Goal: Task Accomplishment & Management: Manage account settings

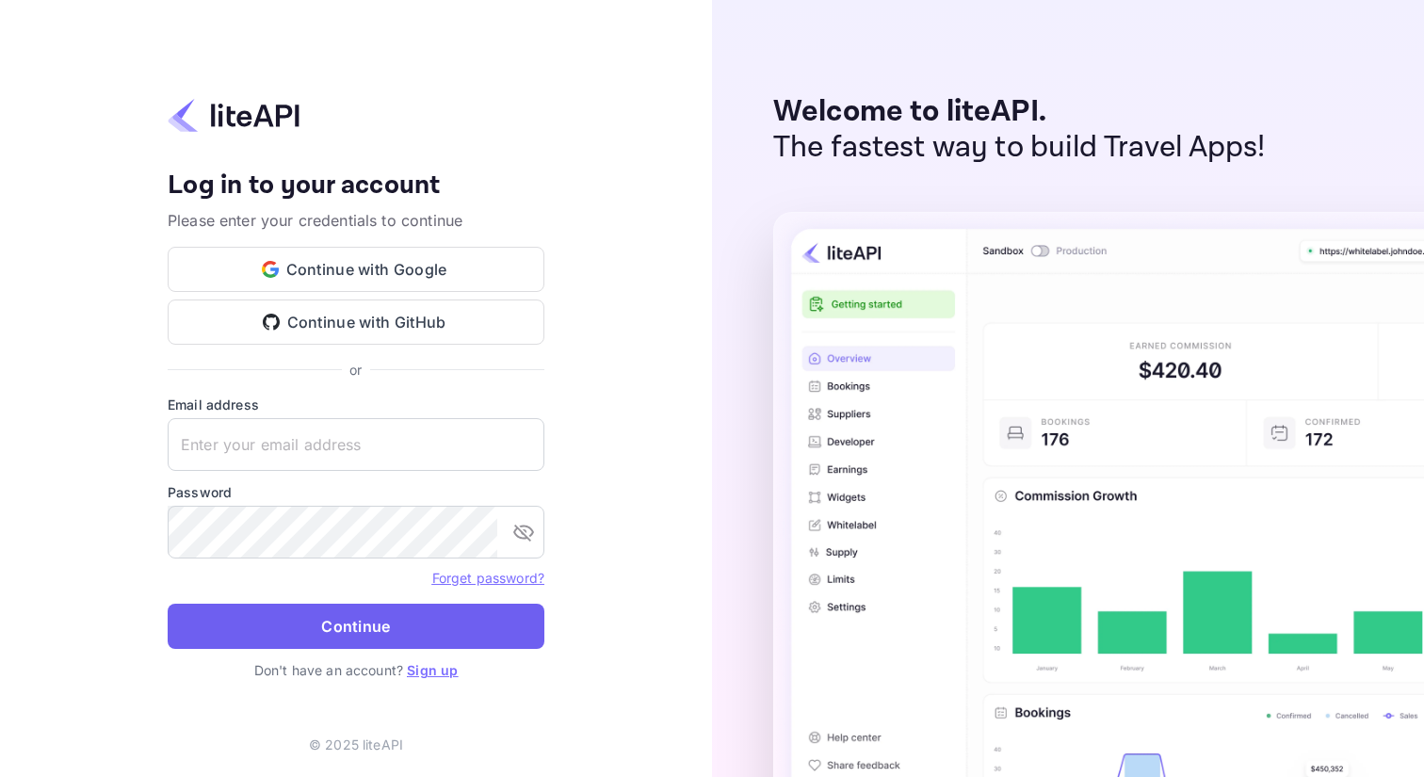
type input "jason.ma@dip-needle.com"
click at [386, 632] on button "Continue" at bounding box center [356, 626] width 377 height 45
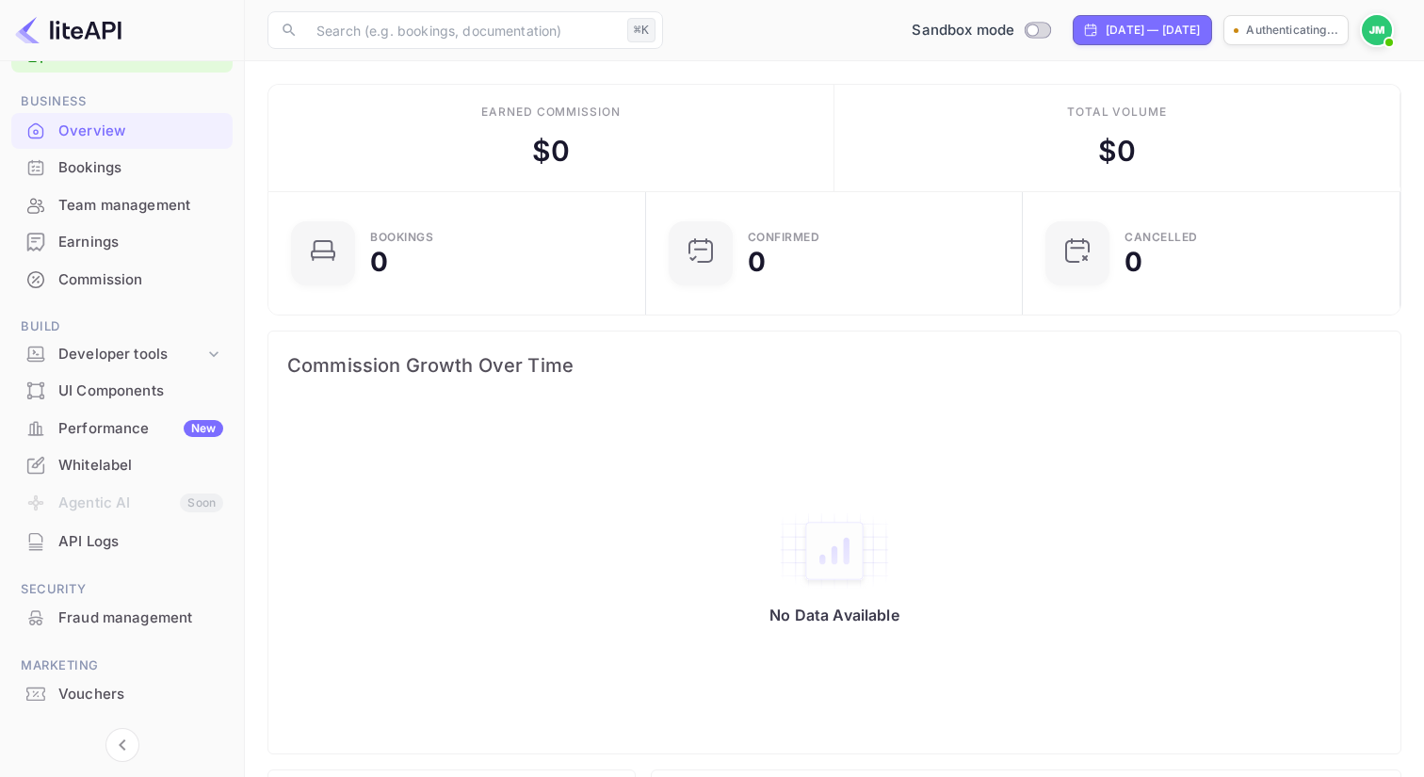
scroll to position [93, 0]
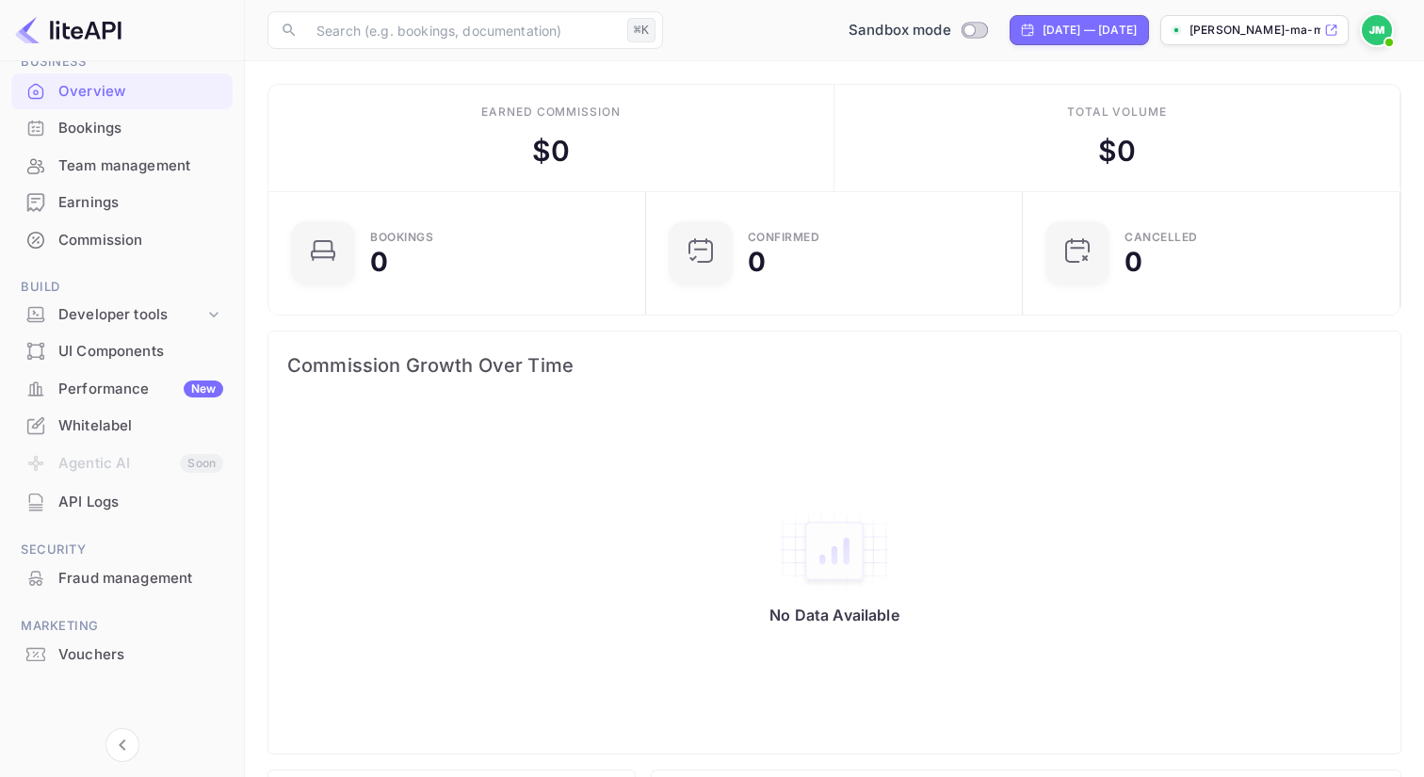
click at [138, 219] on div "Earnings" at bounding box center [121, 203] width 221 height 37
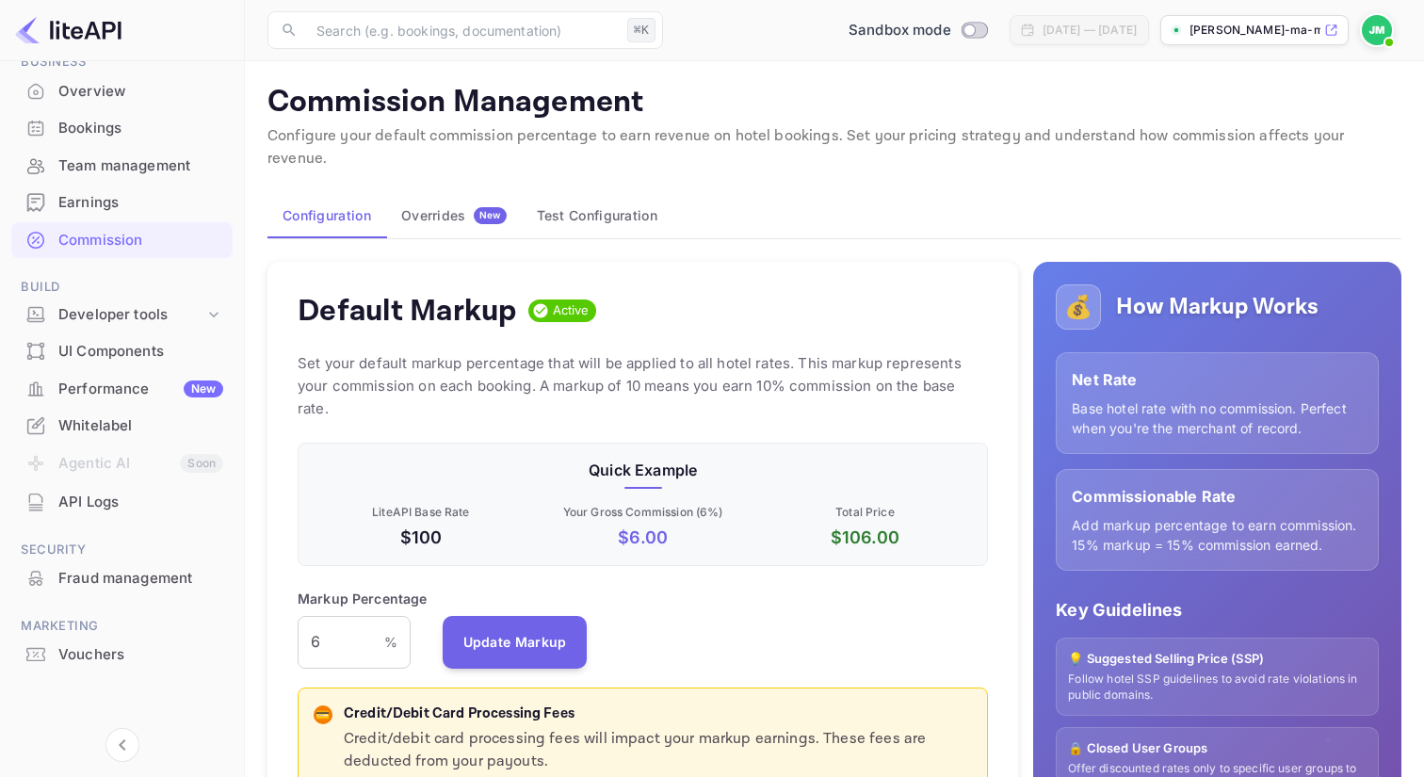
click at [111, 100] on div "Overview" at bounding box center [140, 92] width 165 height 22
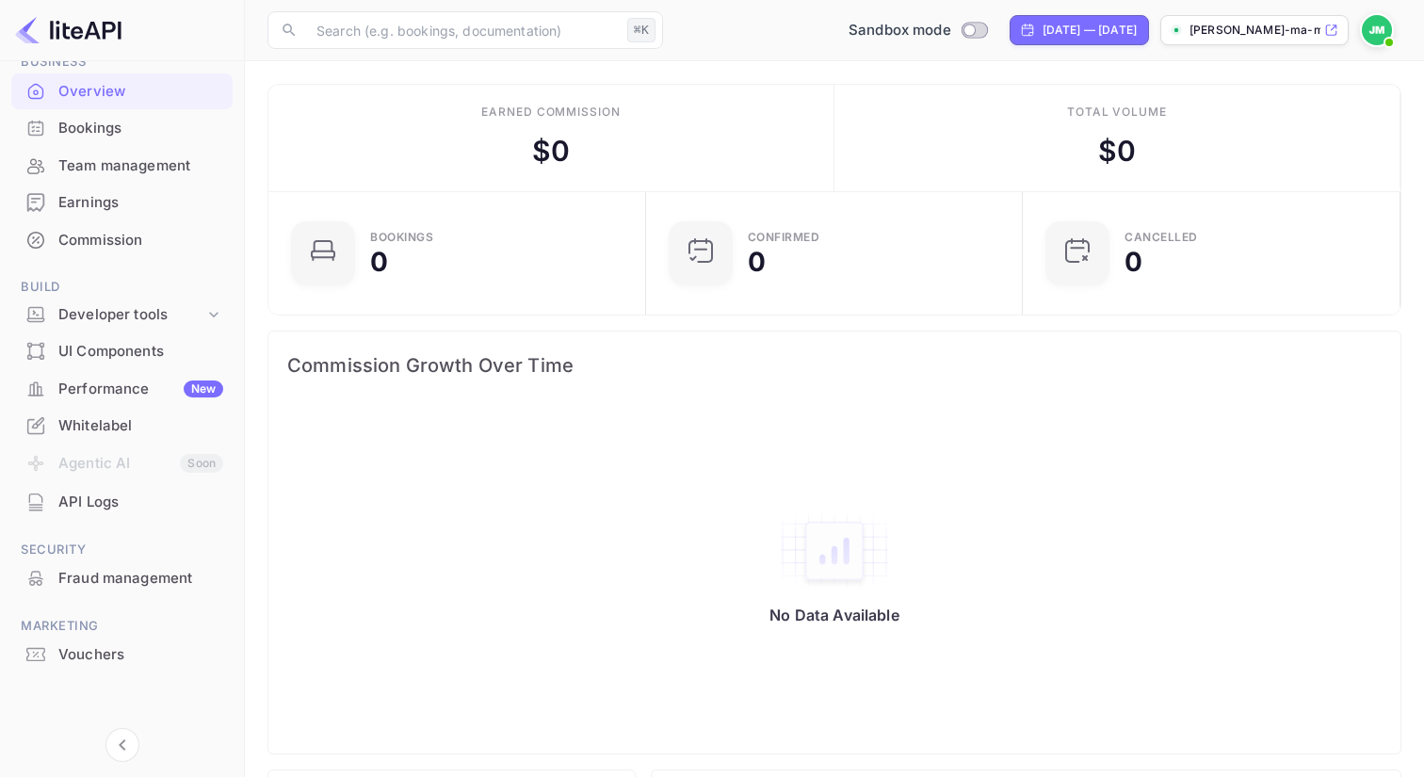
click at [119, 243] on div "Commission" at bounding box center [140, 241] width 165 height 22
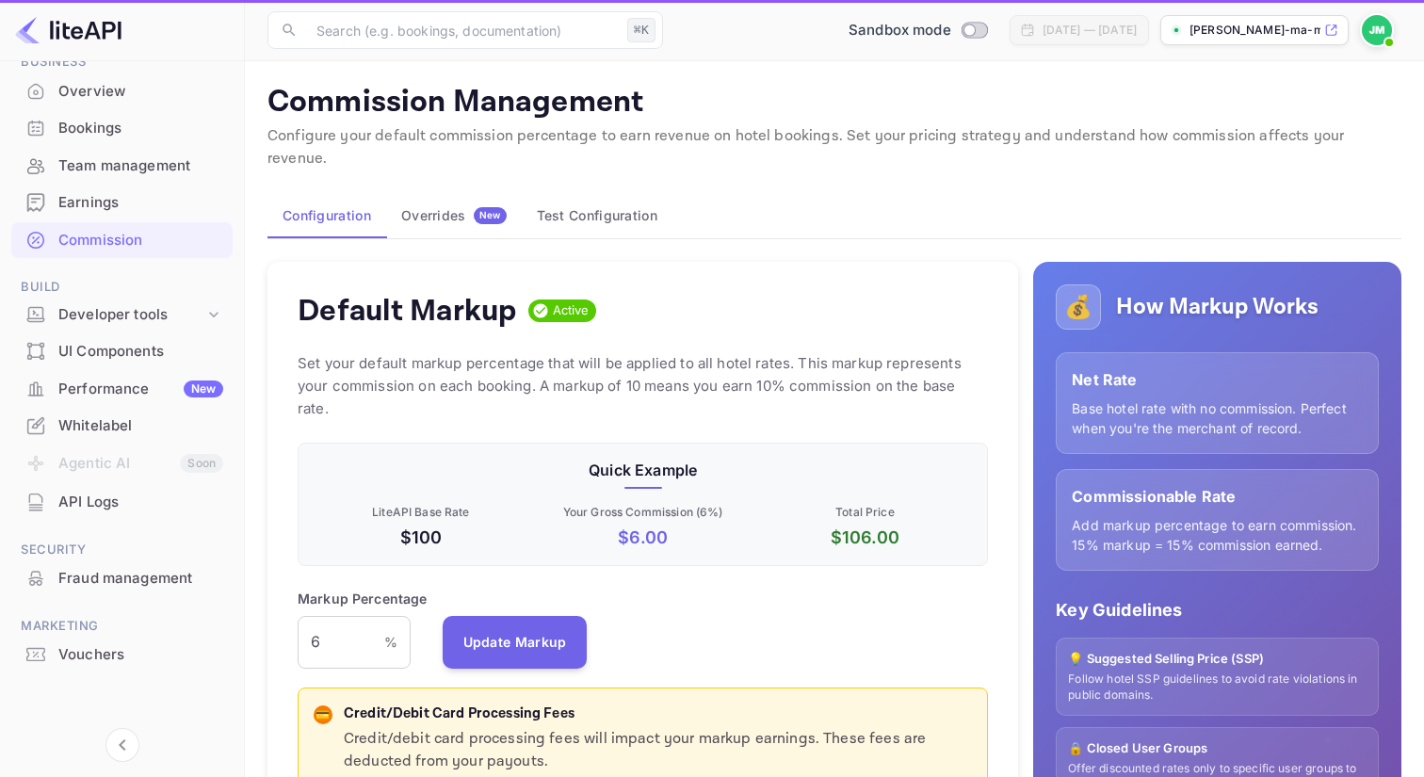
scroll to position [334, 690]
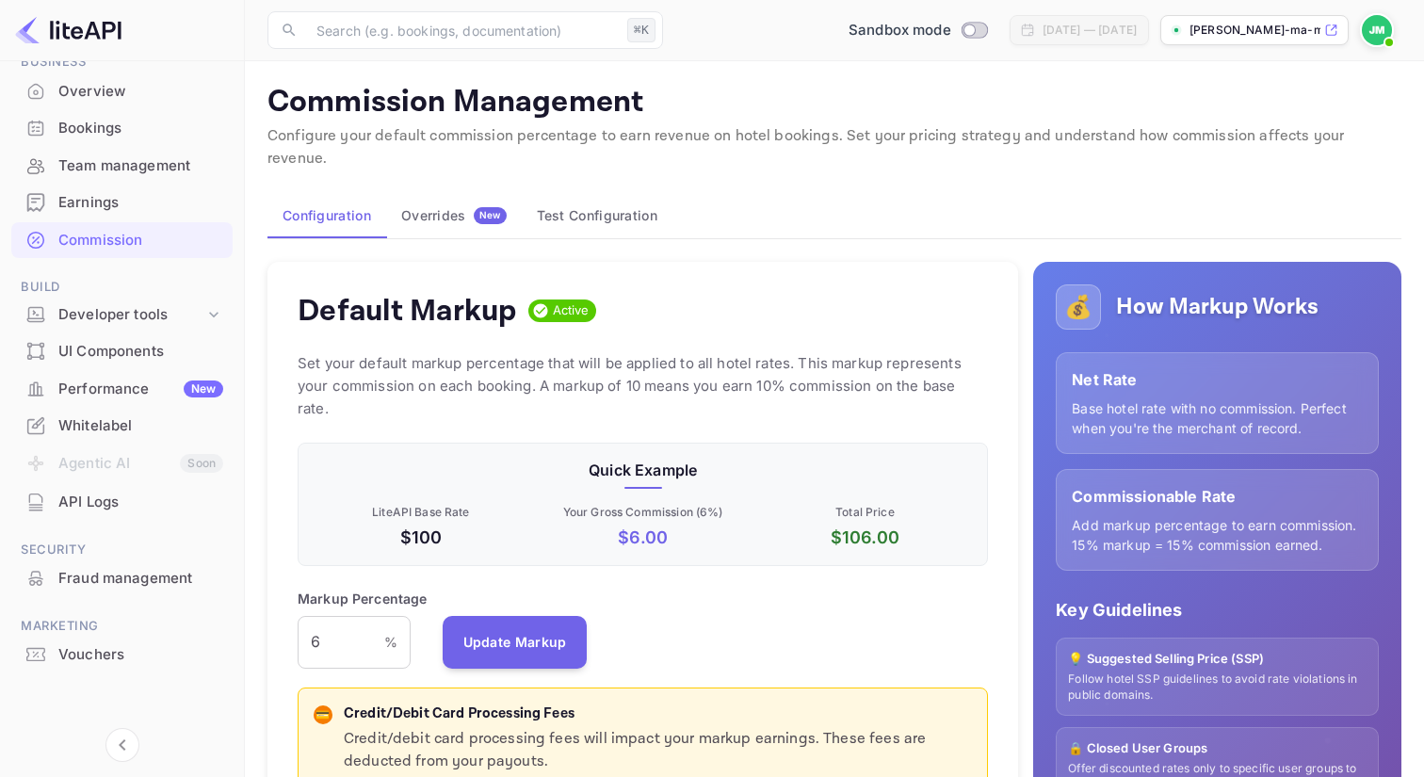
click at [113, 144] on div "Bookings" at bounding box center [121, 128] width 221 height 37
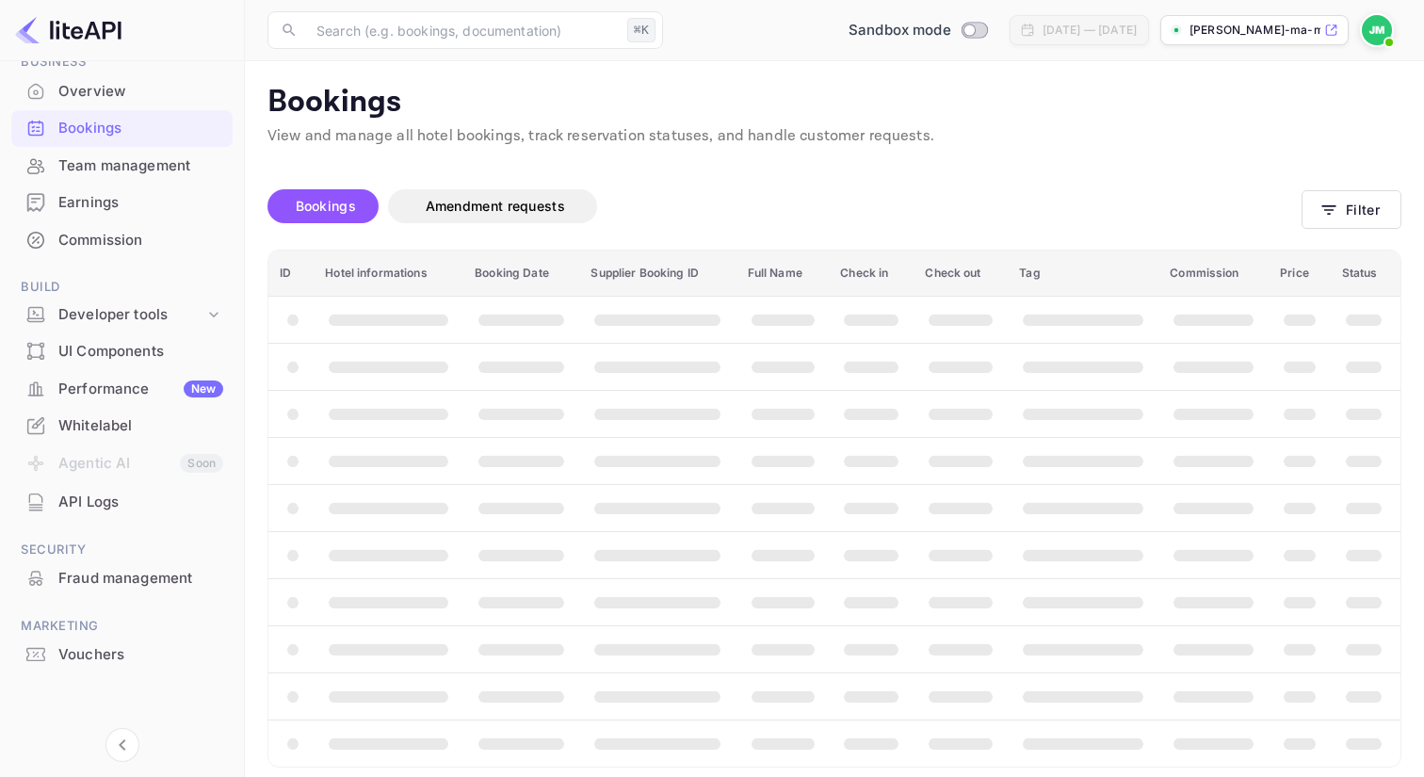
click at [105, 195] on div "Earnings" at bounding box center [140, 203] width 165 height 22
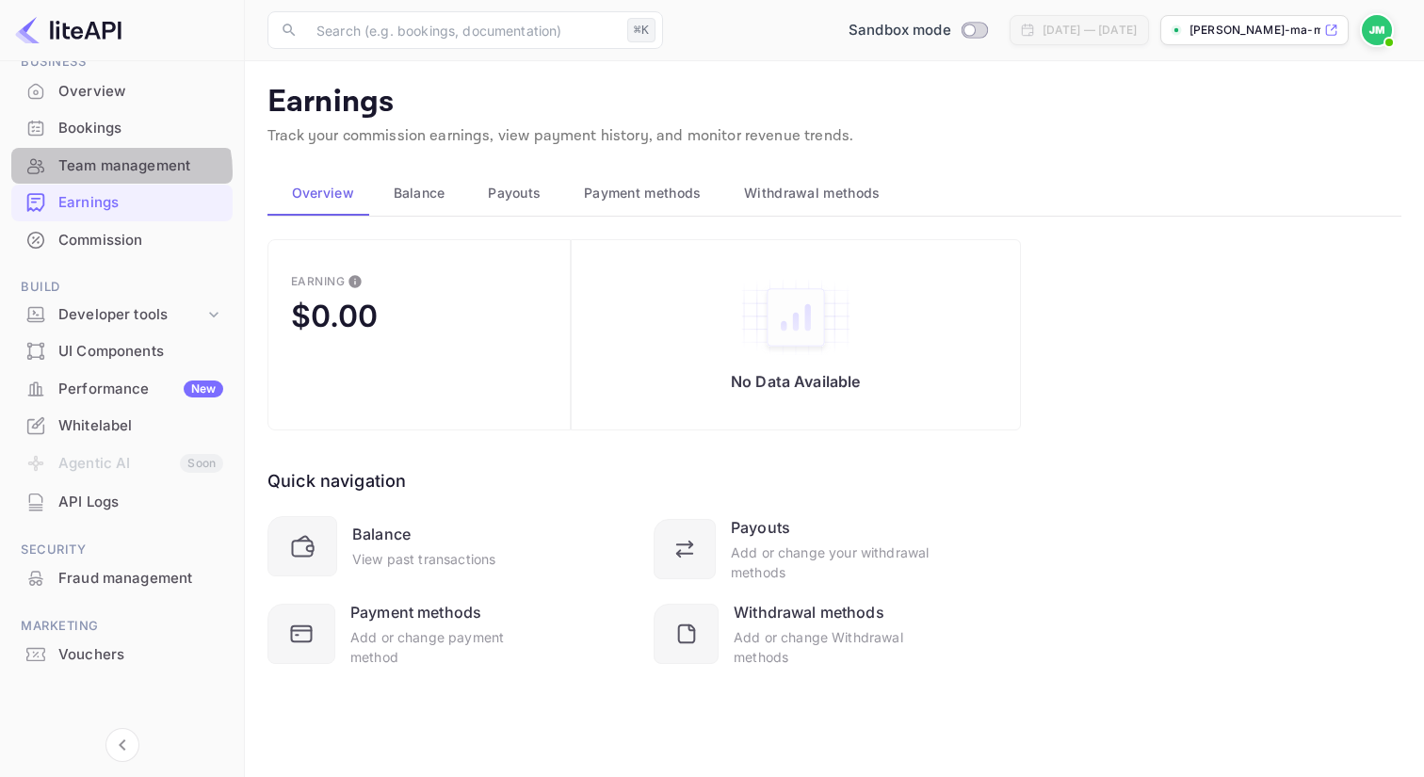
click at [115, 171] on div "Team management" at bounding box center [140, 166] width 165 height 22
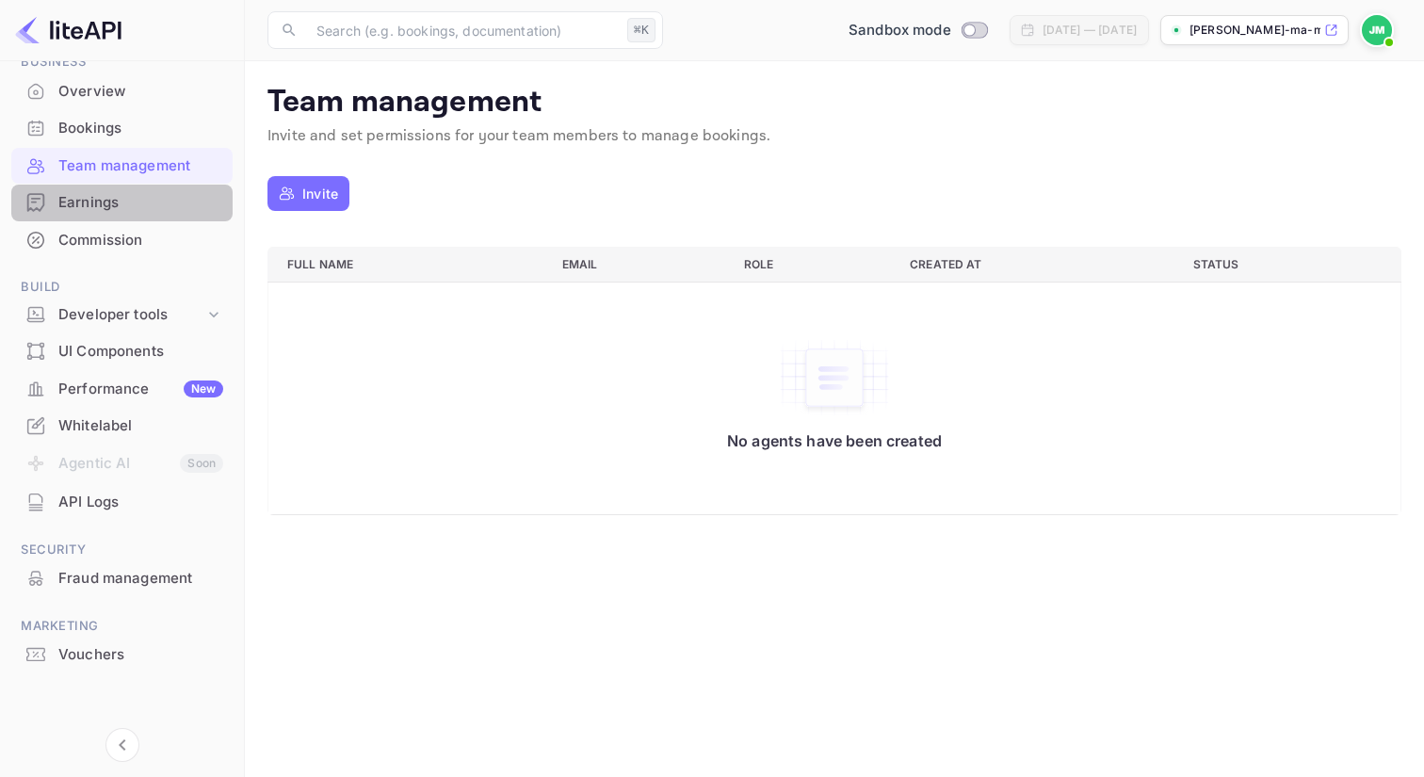
click at [166, 217] on div "Earnings" at bounding box center [121, 203] width 221 height 37
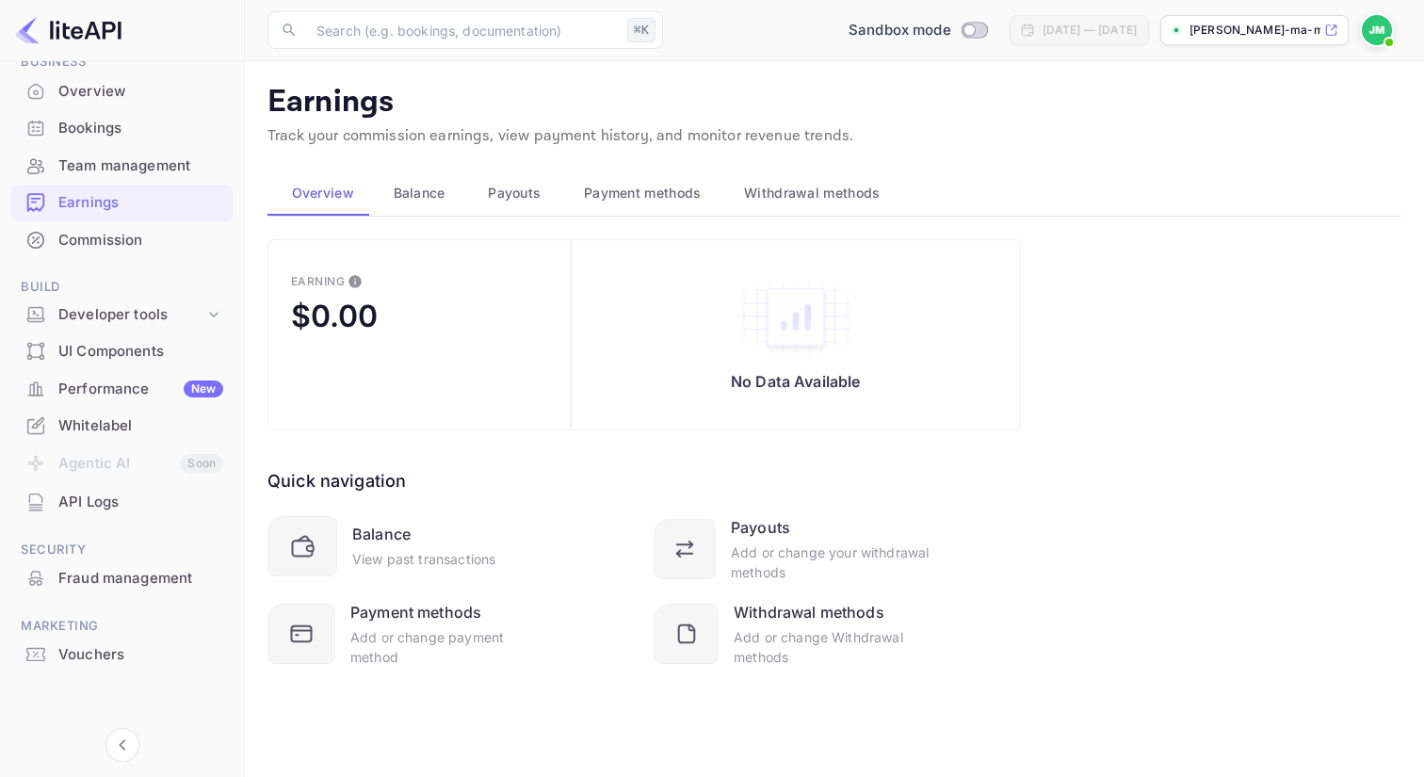
click at [150, 245] on div "Commission" at bounding box center [140, 241] width 165 height 22
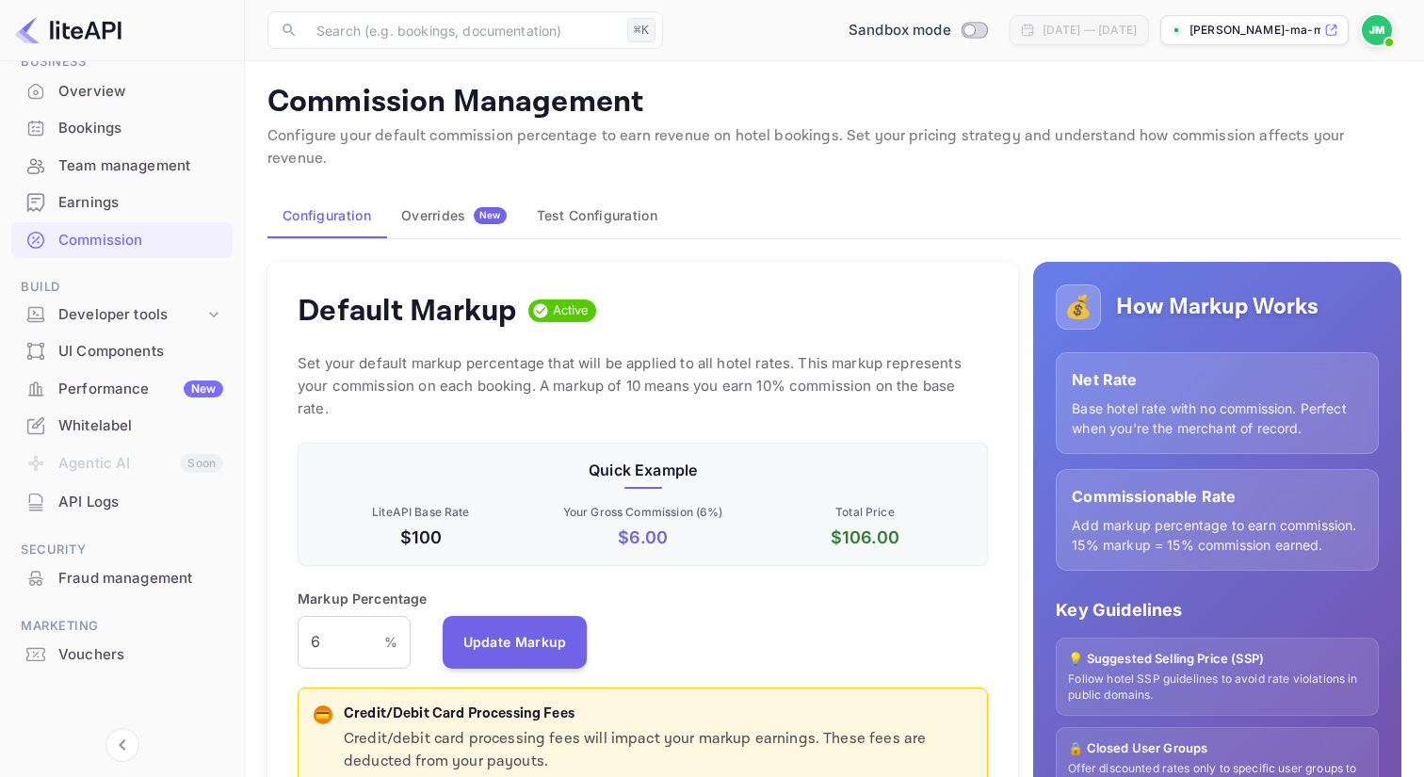
scroll to position [334, 690]
click at [410, 207] on div "Overrides New" at bounding box center [453, 215] width 105 height 17
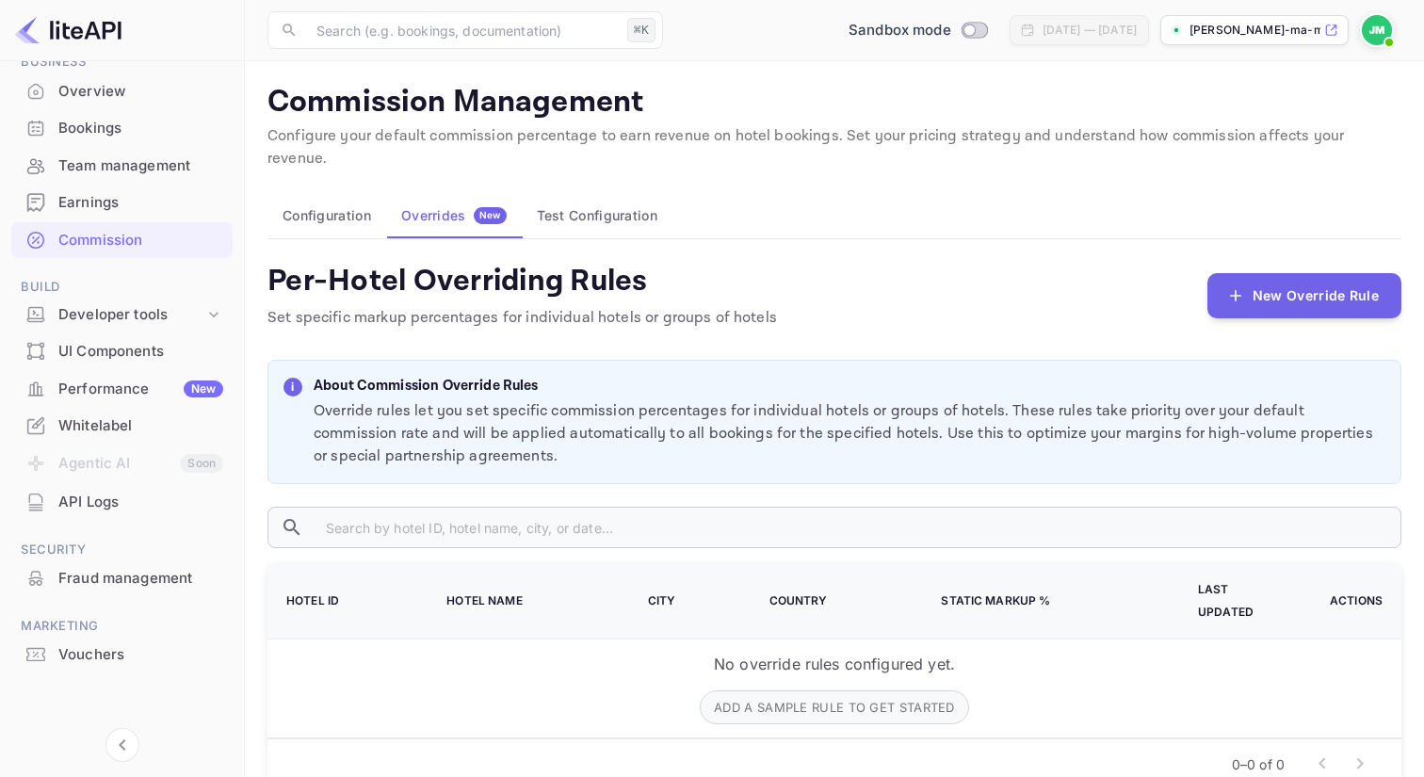
click at [567, 201] on button "Test Configuration" at bounding box center [597, 215] width 151 height 45
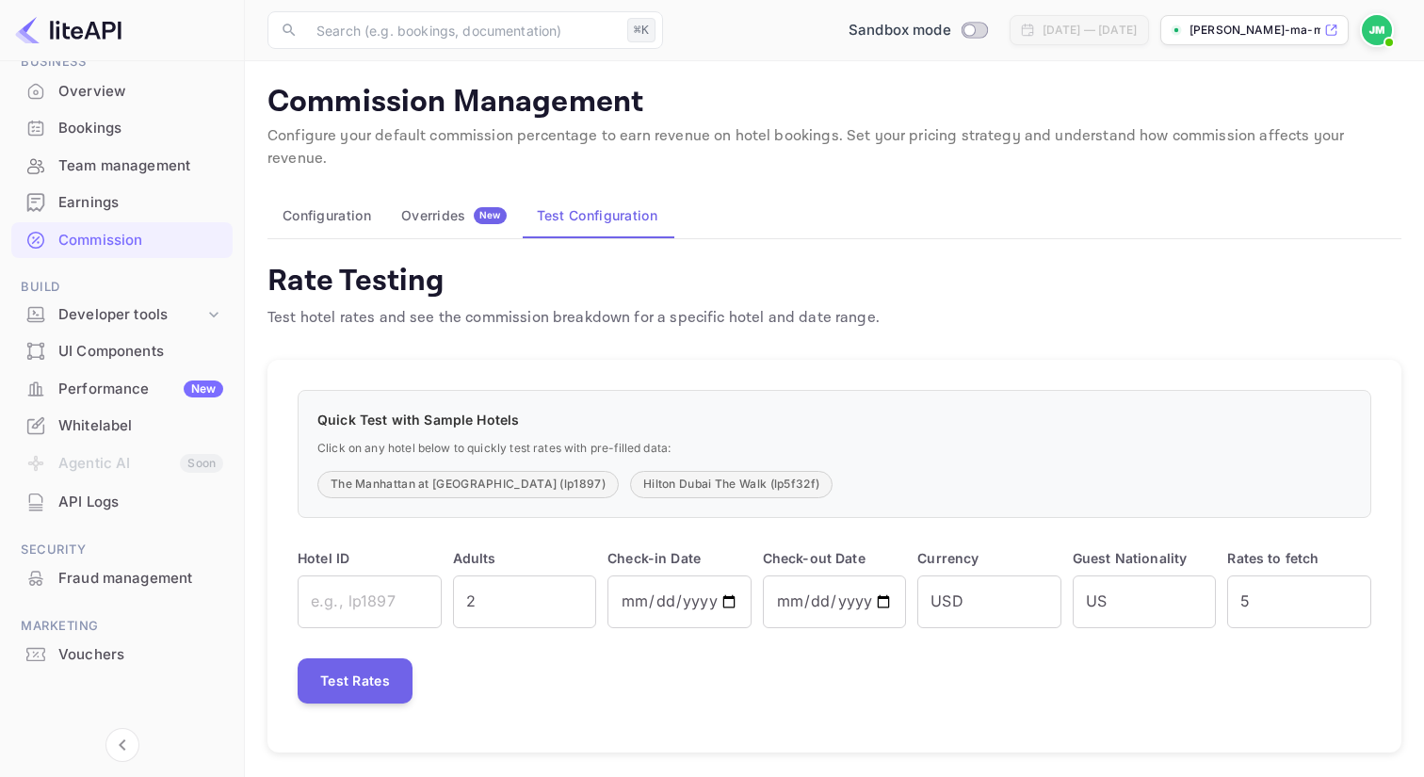
click at [425, 207] on div "Overrides New" at bounding box center [453, 215] width 105 height 17
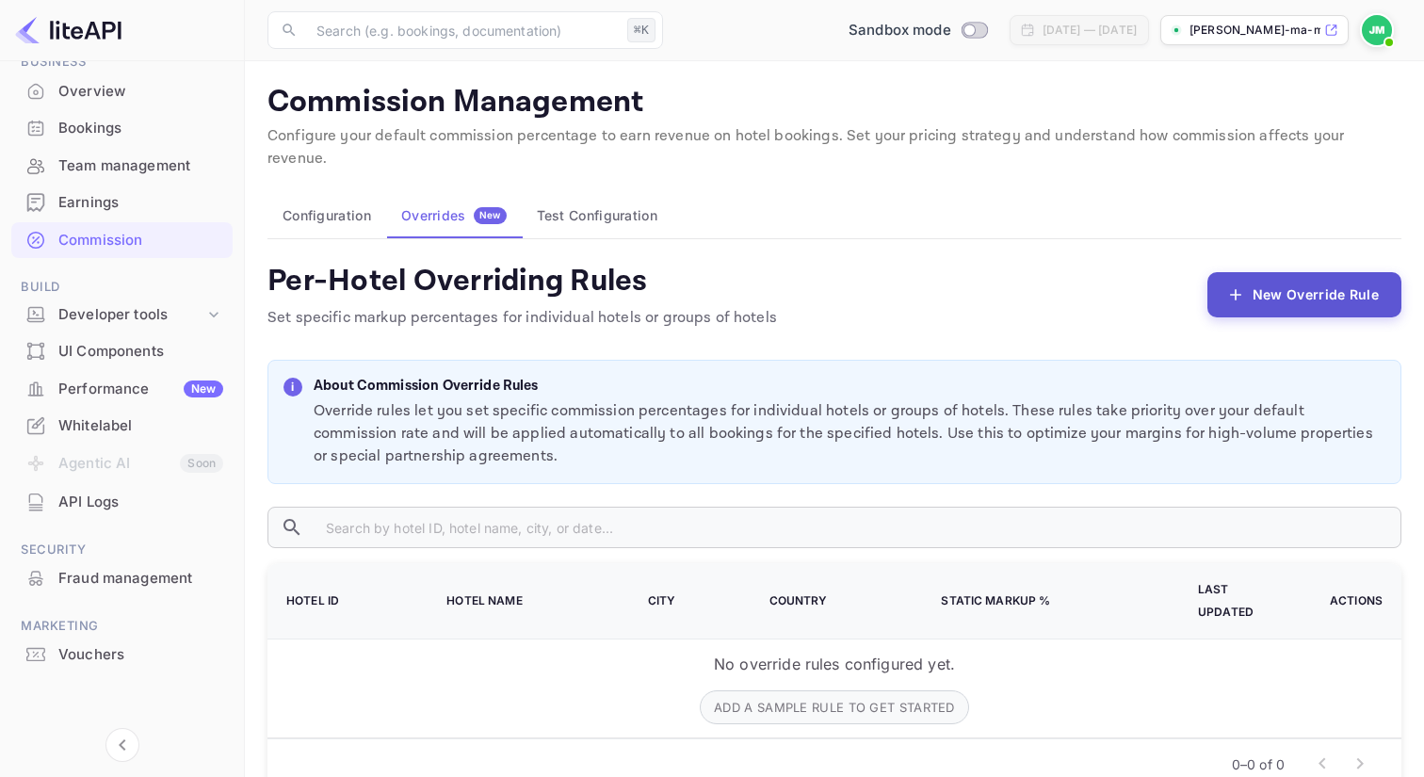
click at [1343, 272] on button "New Override Rule" at bounding box center [1304, 294] width 194 height 45
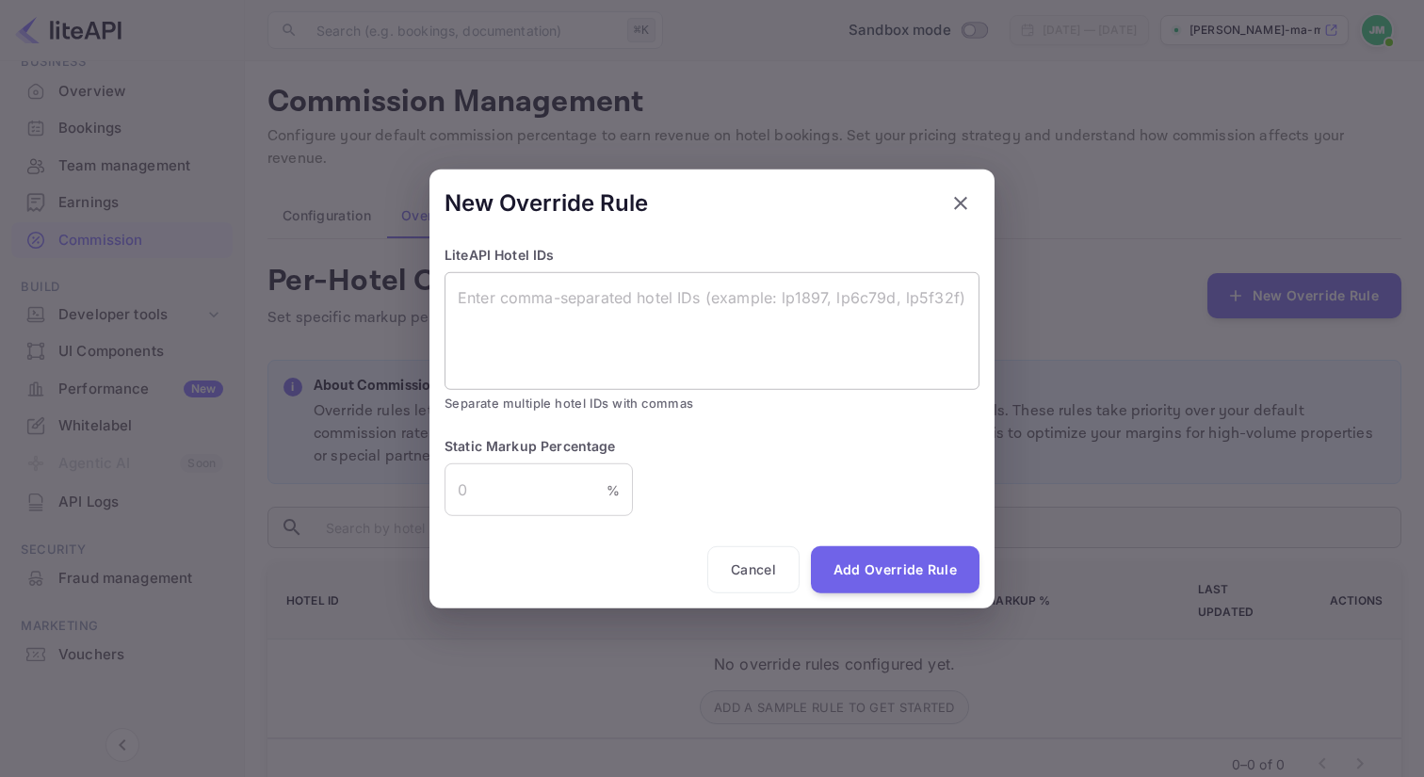
click at [760, 354] on textarea at bounding box center [712, 330] width 508 height 87
click at [773, 563] on button "Cancel" at bounding box center [753, 569] width 92 height 47
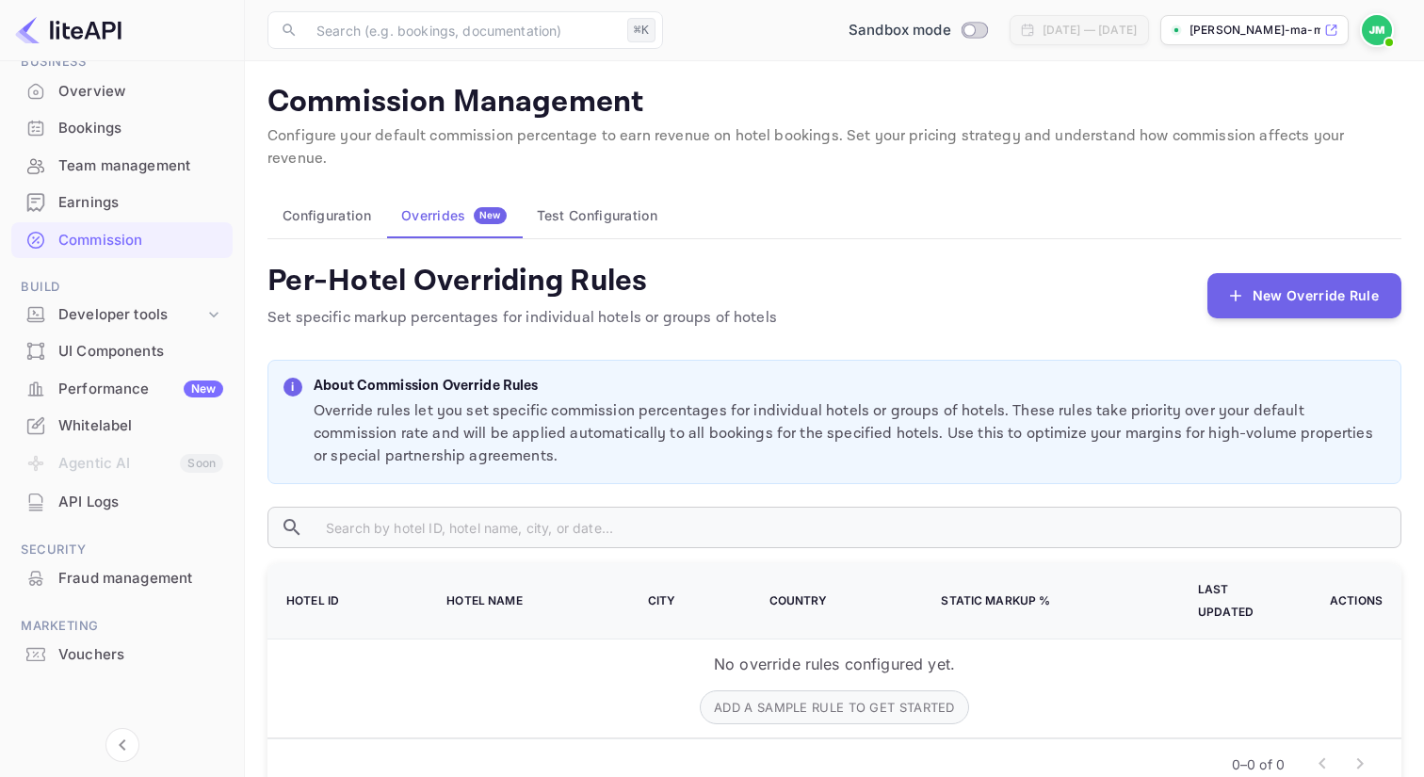
click at [353, 200] on button "Configuration" at bounding box center [326, 215] width 119 height 45
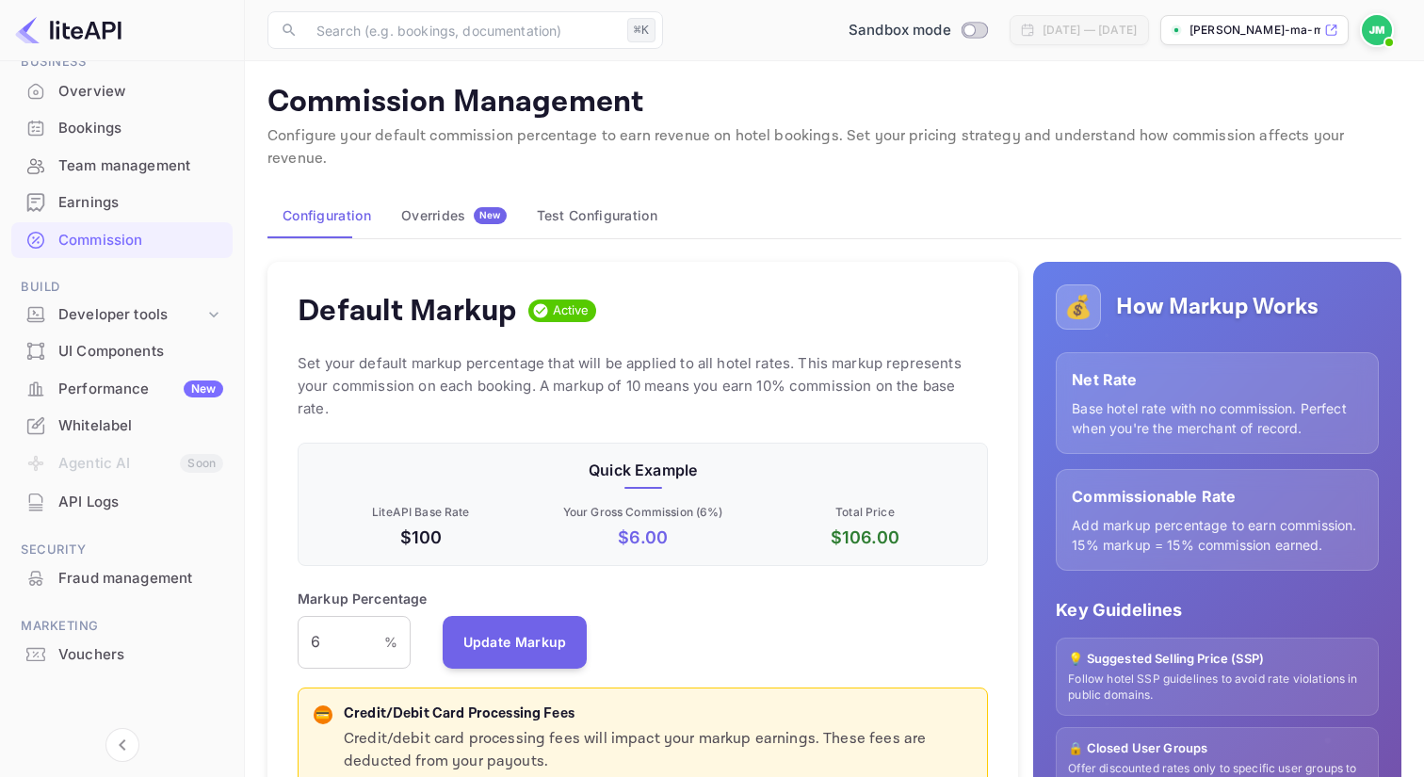
scroll to position [1, 0]
click at [619, 193] on button "Test Configuration" at bounding box center [597, 215] width 151 height 45
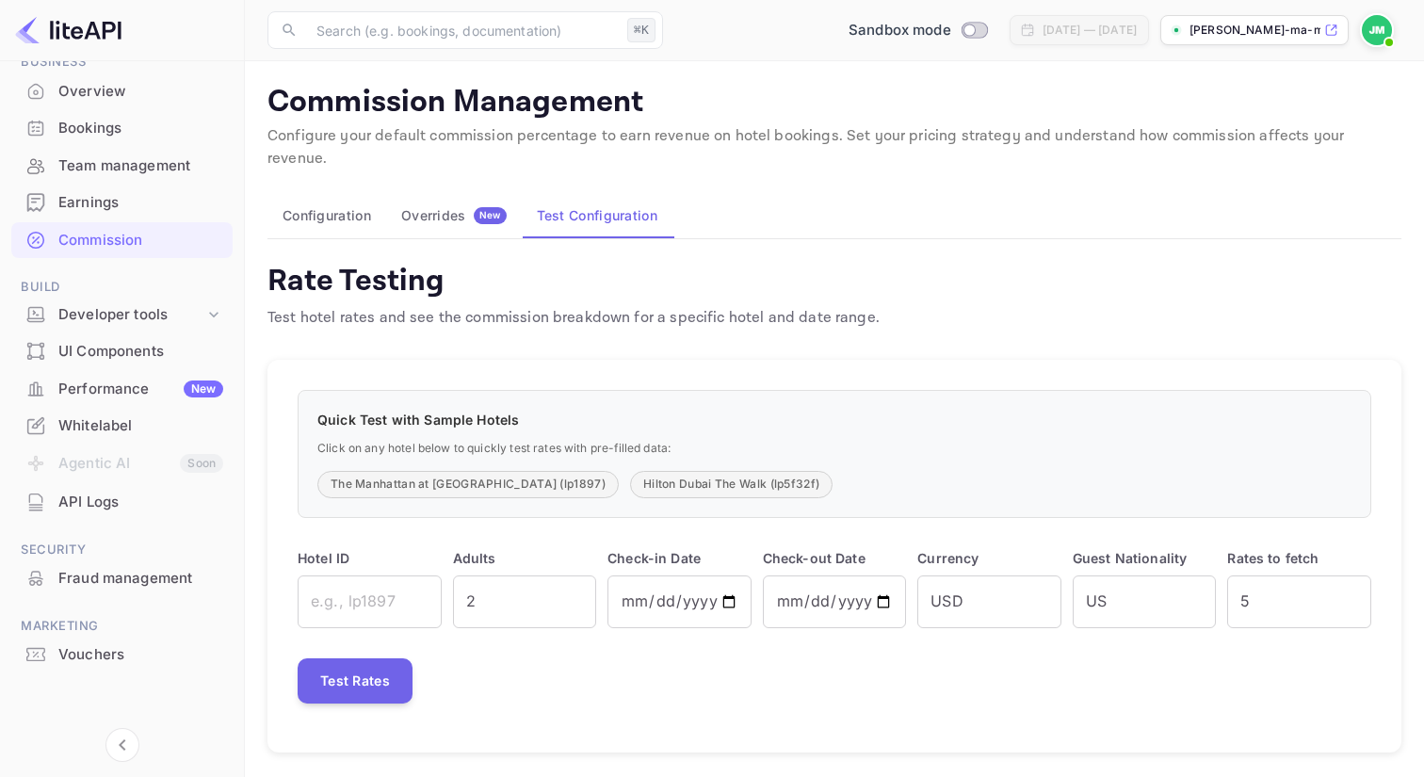
click at [313, 193] on button "Configuration" at bounding box center [326, 215] width 119 height 45
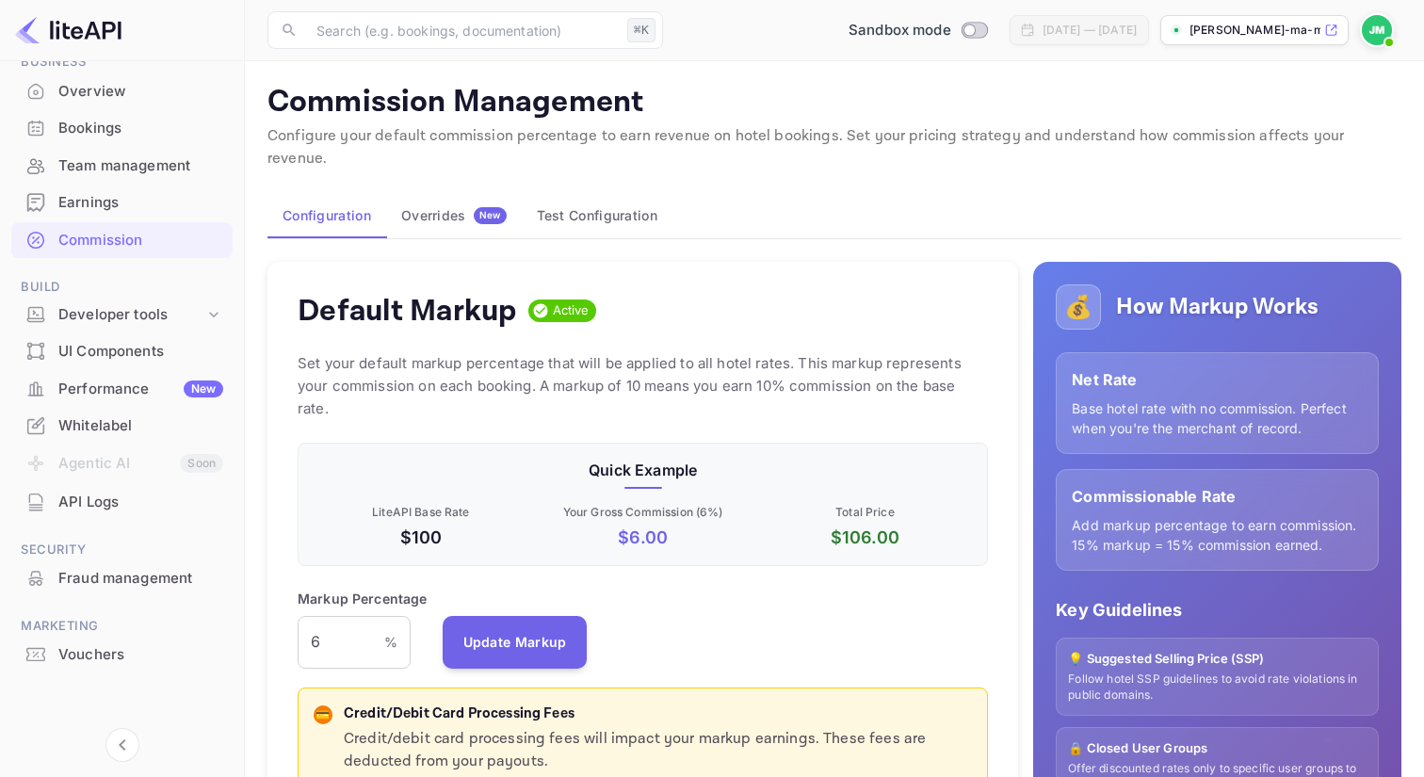
scroll to position [334, 690]
click at [154, 353] on div "UI Components" at bounding box center [140, 352] width 165 height 22
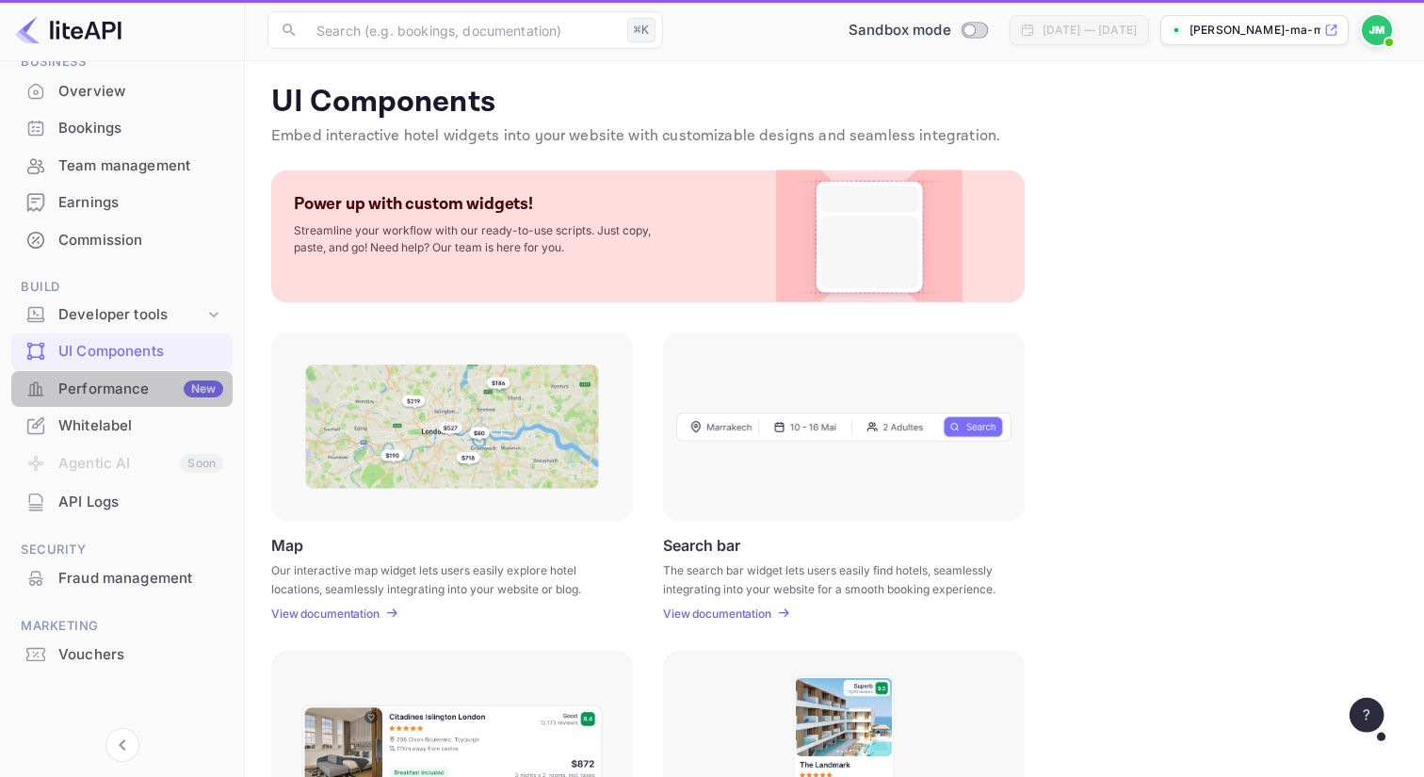
click at [170, 403] on div "Performance New" at bounding box center [121, 389] width 221 height 37
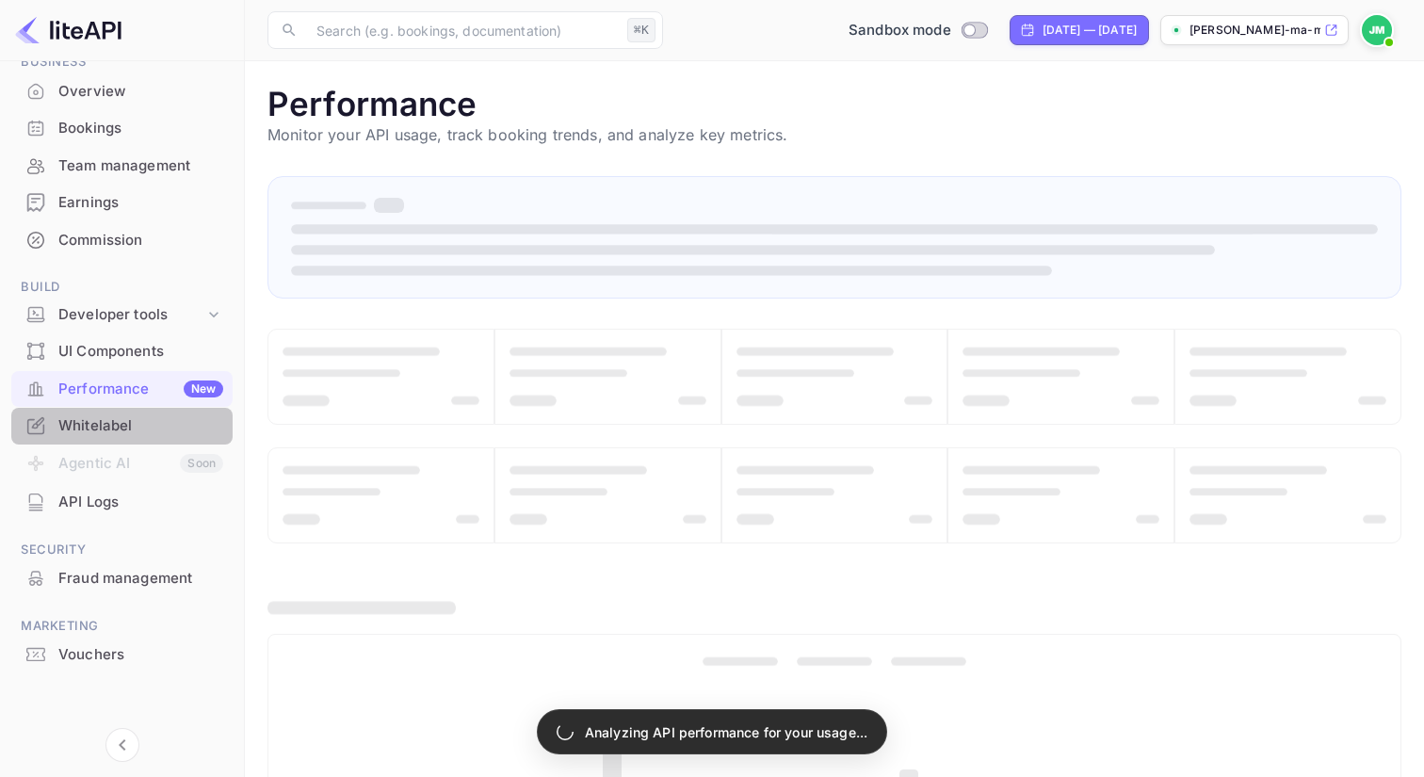
click at [160, 433] on div "Whitelabel" at bounding box center [140, 426] width 165 height 22
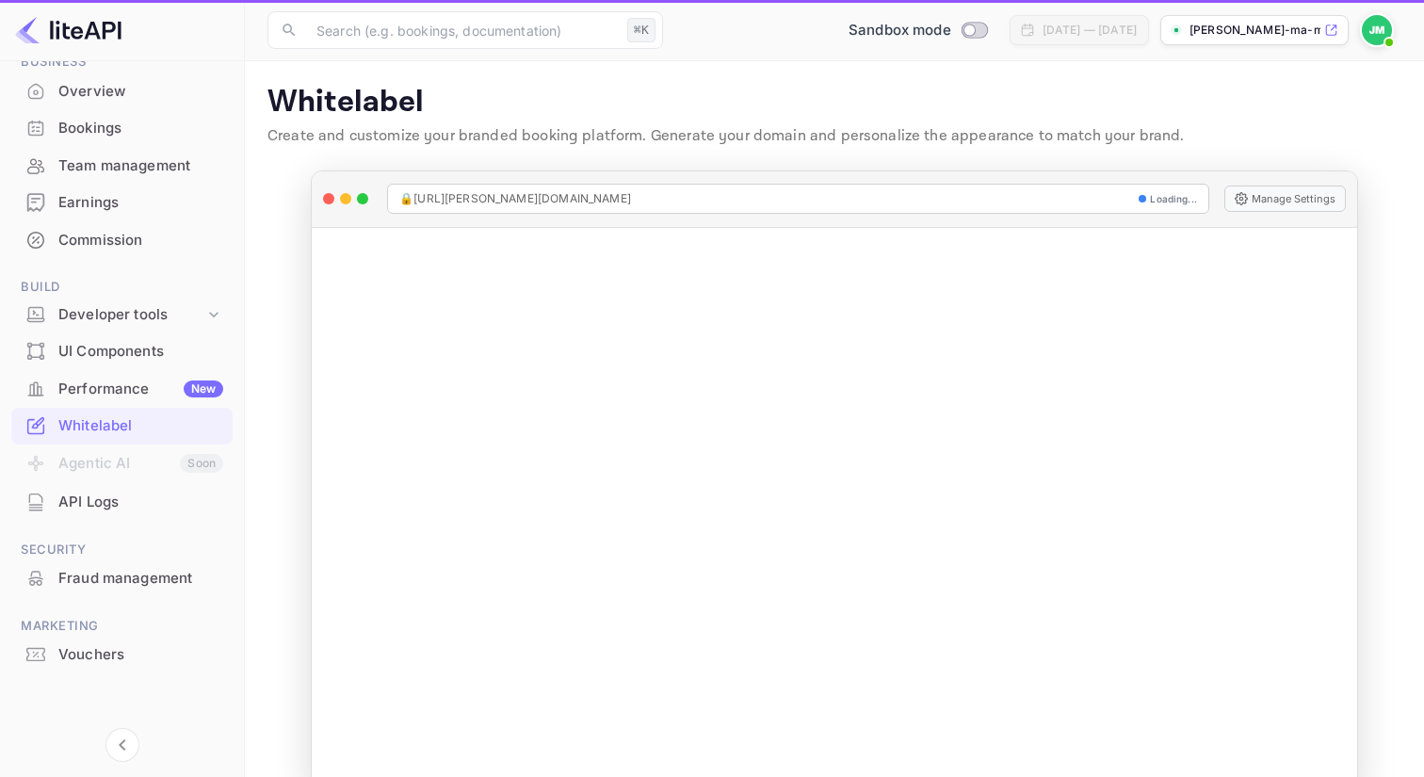
click at [158, 470] on li "Agentic AI Soon" at bounding box center [121, 464] width 221 height 40
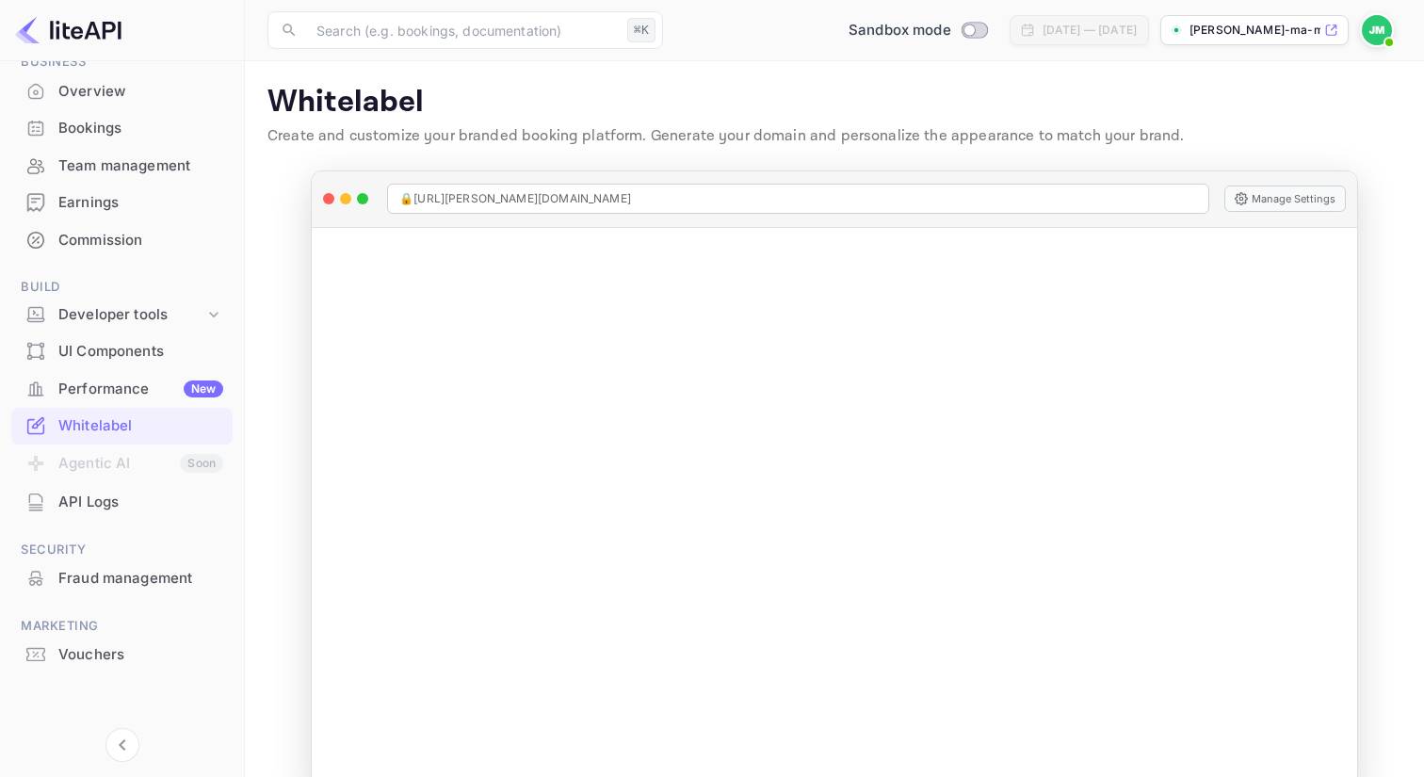
click at [125, 489] on div "API Logs" at bounding box center [121, 502] width 221 height 37
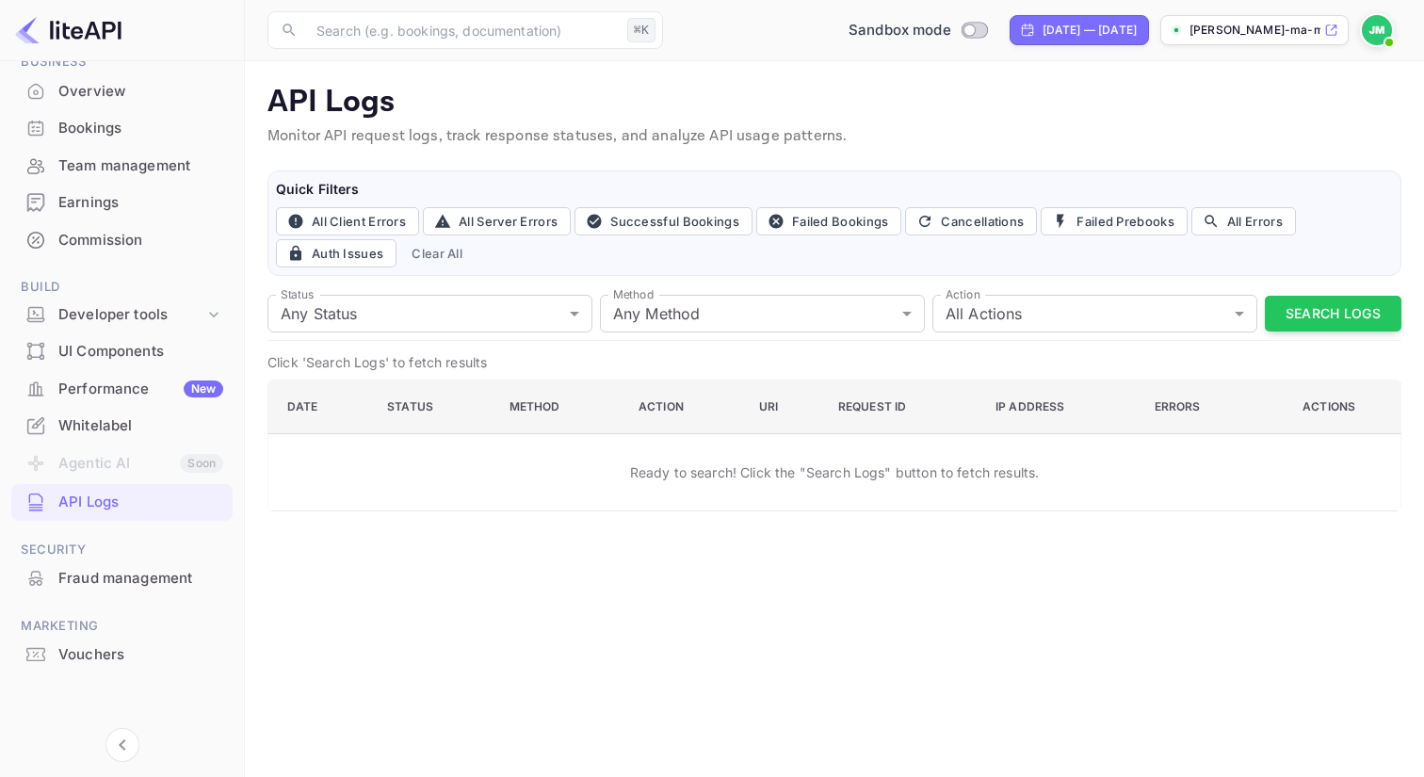
click at [132, 261] on ul "Getting started Business Overview Bookings Team management Earnings Commission …" at bounding box center [121, 370] width 221 height 766
click at [128, 251] on div "Commission" at bounding box center [121, 240] width 221 height 37
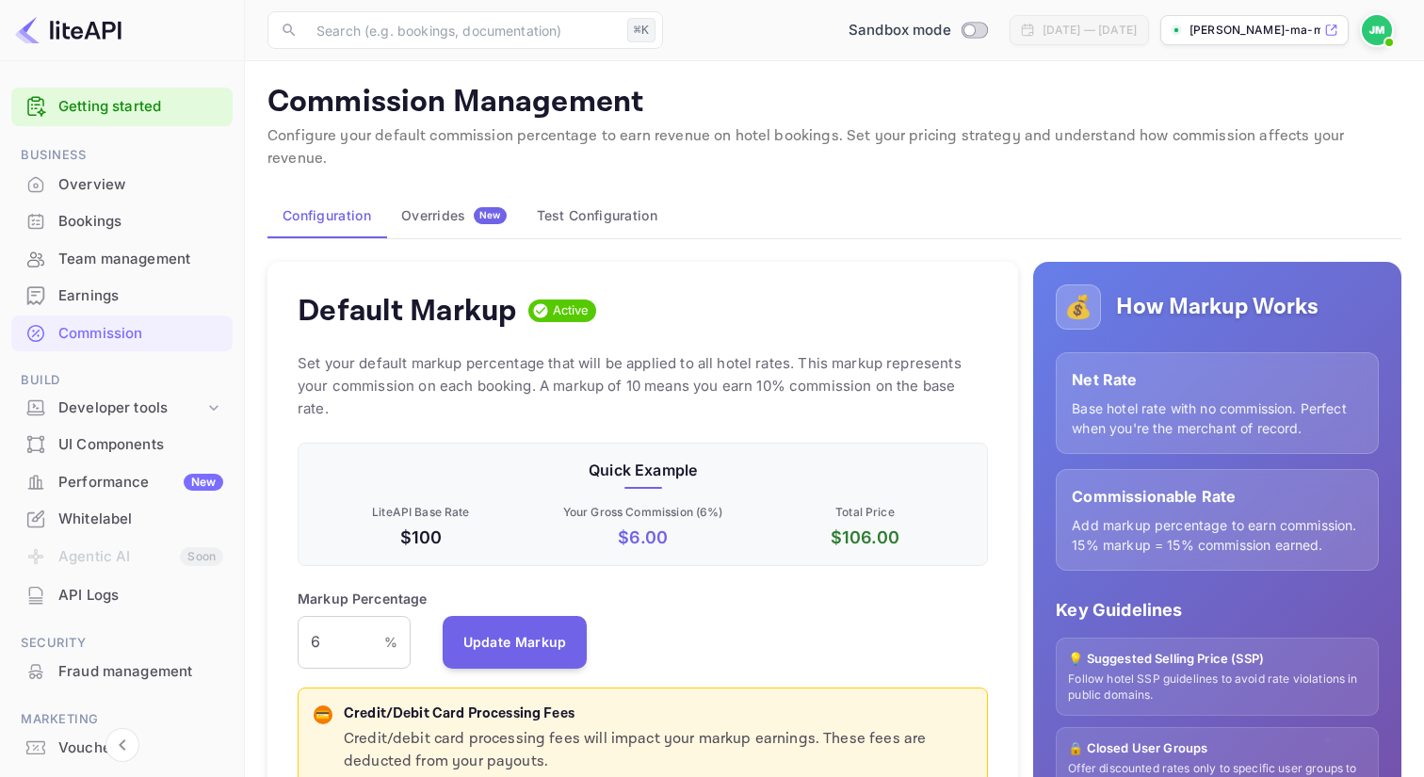
click at [115, 162] on span "Business" at bounding box center [121, 155] width 221 height 21
click at [112, 170] on div "Overview" at bounding box center [121, 185] width 221 height 37
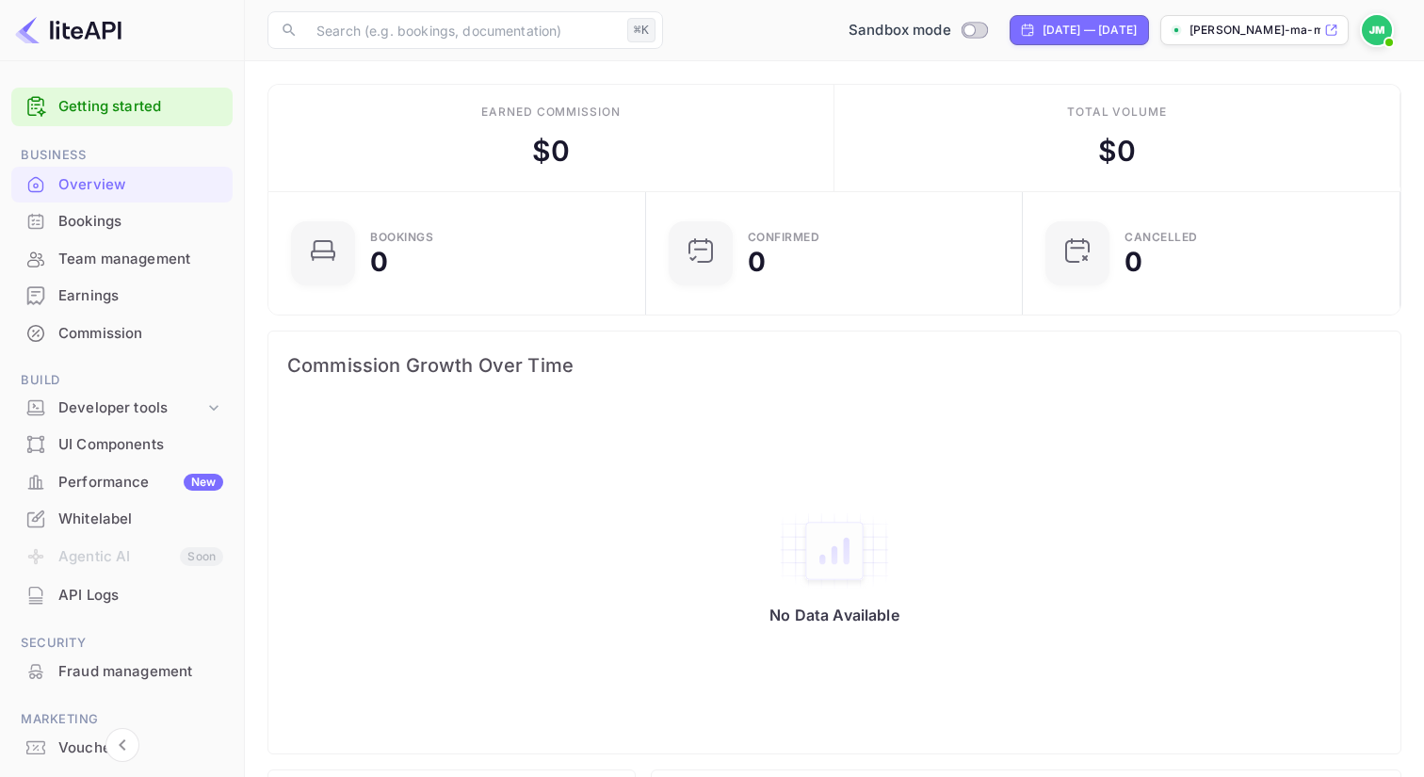
click at [1274, 26] on p "[PERSON_NAME]-ma-mc75n.nuitee...." at bounding box center [1254, 30] width 131 height 17
